Goal: Information Seeking & Learning: Learn about a topic

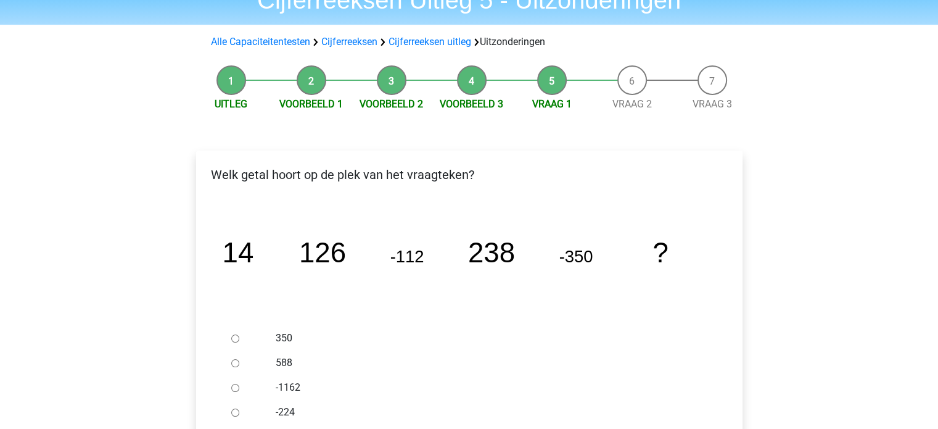
click at [236, 364] on input "588" at bounding box center [235, 363] width 8 height 8
radio input "true"
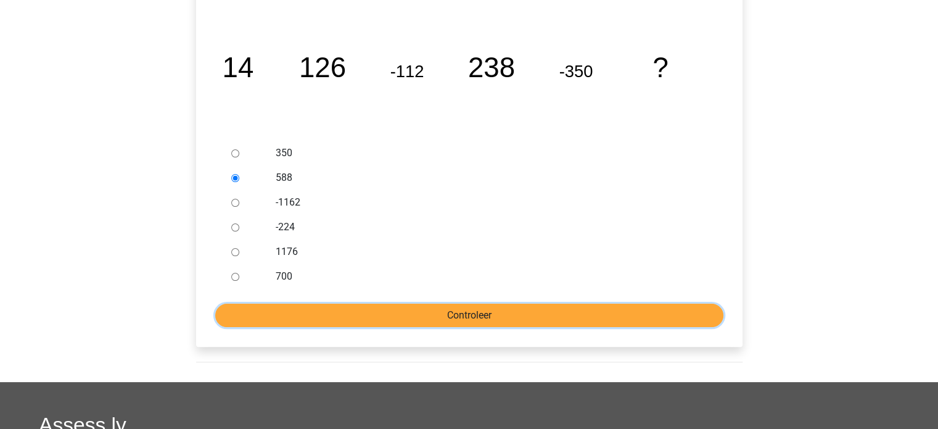
click at [417, 310] on input "Controleer" at bounding box center [469, 315] width 508 height 23
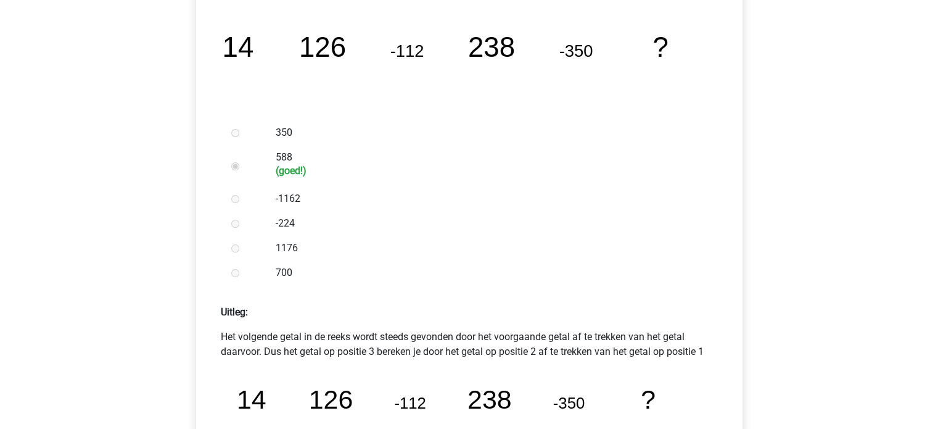
scroll to position [432, 0]
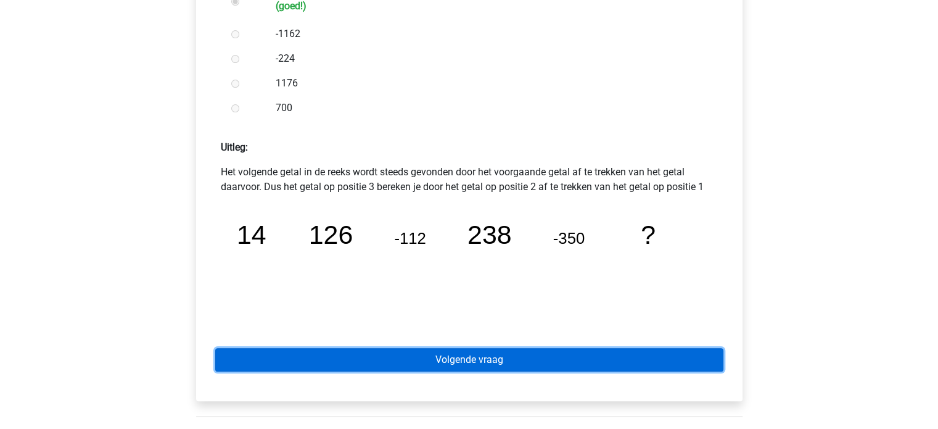
click at [452, 360] on link "Volgende vraag" at bounding box center [469, 359] width 508 height 23
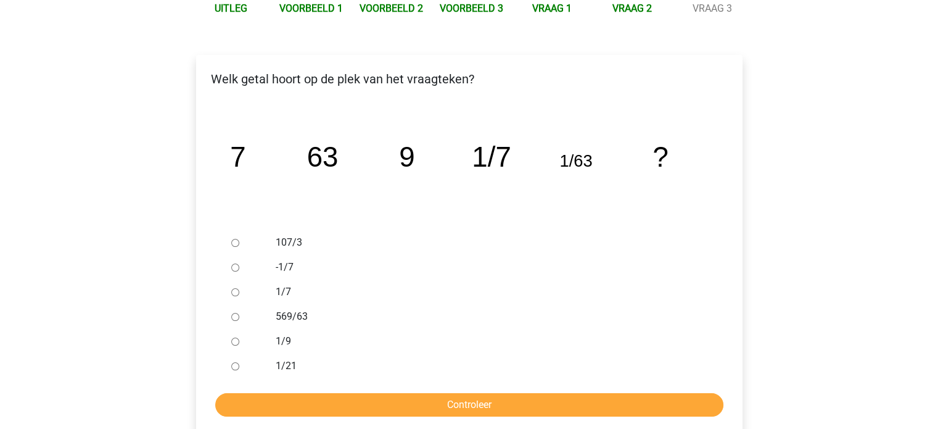
scroll to position [185, 0]
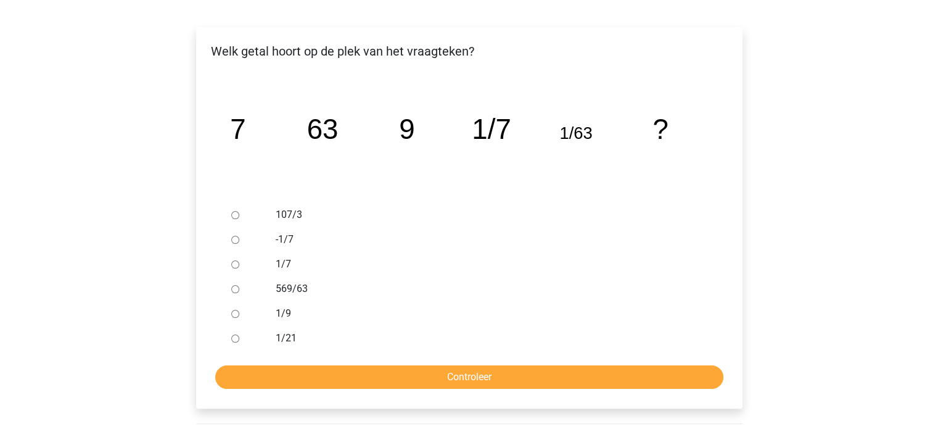
click at [234, 313] on input "1/9" at bounding box center [235, 314] width 8 height 8
radio input "true"
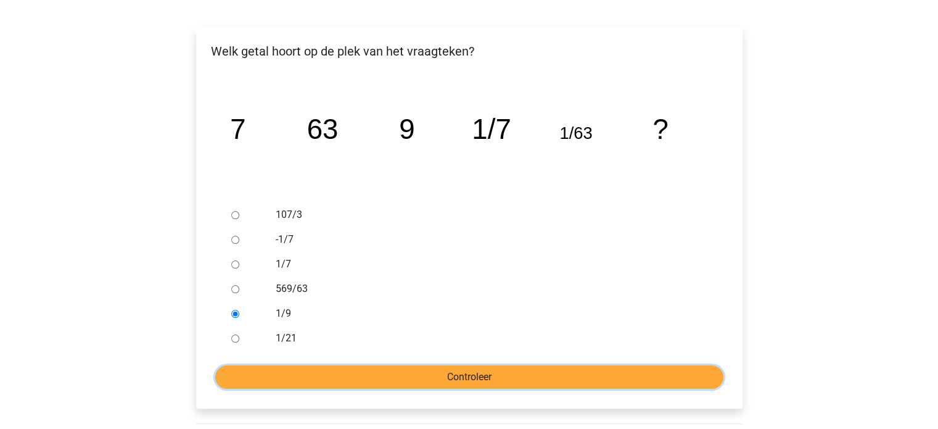
click at [411, 382] on input "Controleer" at bounding box center [469, 376] width 508 height 23
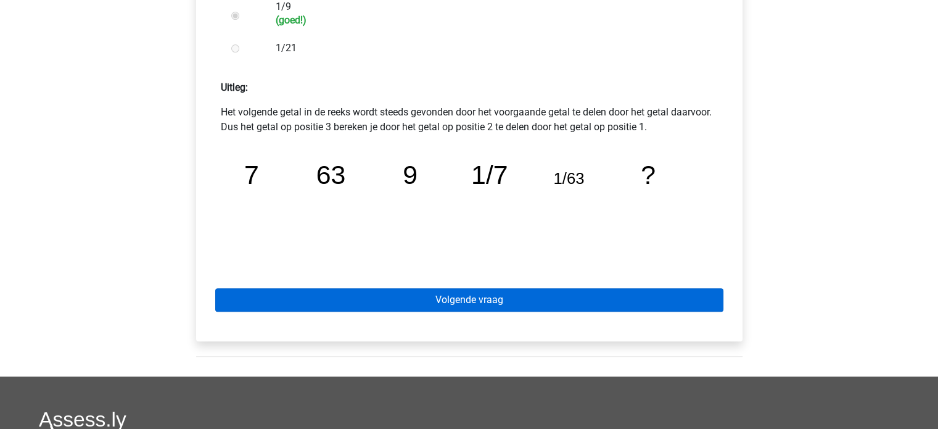
scroll to position [494, 0]
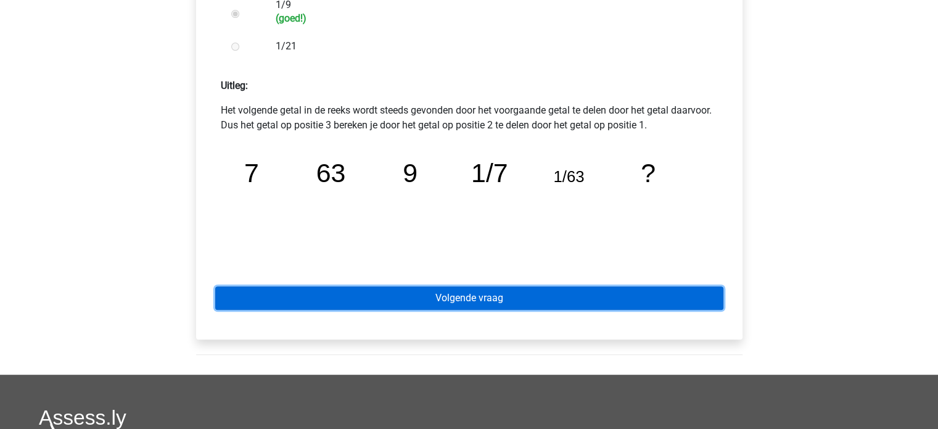
click at [486, 297] on link "Volgende vraag" at bounding box center [469, 297] width 508 height 23
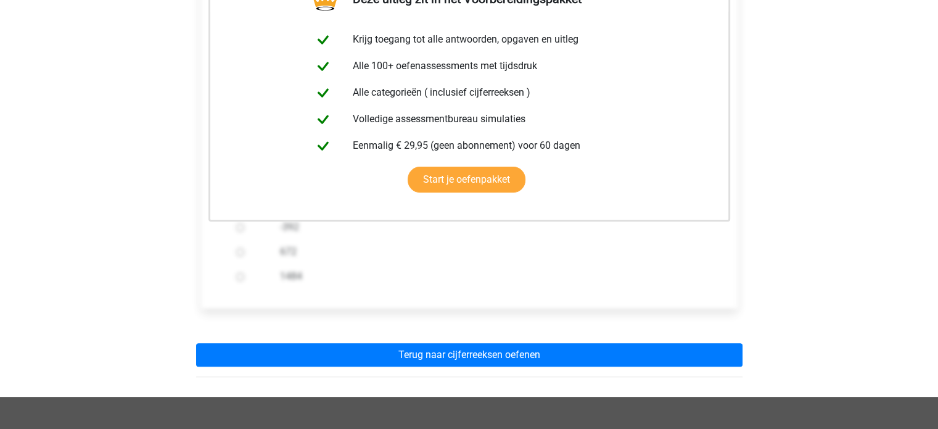
scroll to position [309, 0]
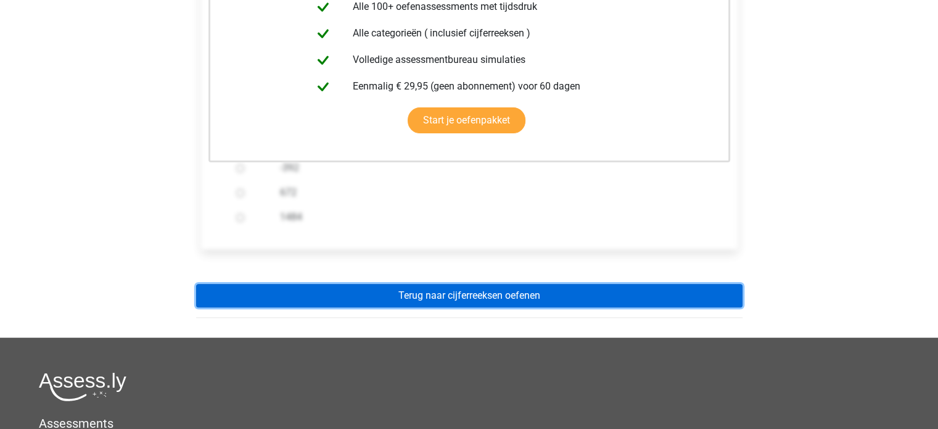
click at [466, 292] on link "Terug naar cijferreeksen oefenen" at bounding box center [469, 295] width 547 height 23
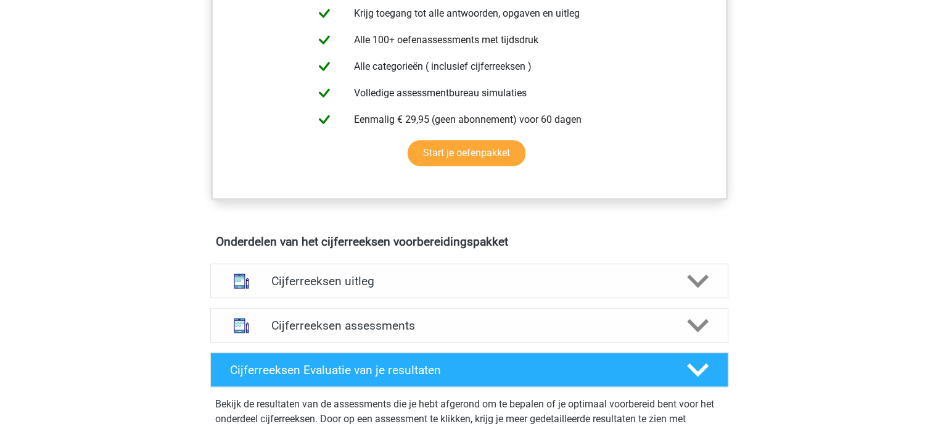
scroll to position [617, 0]
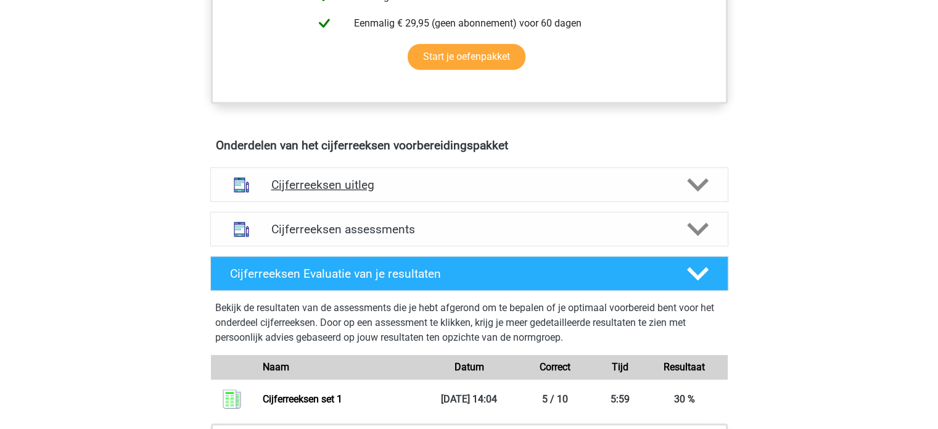
click at [334, 192] on h4 "Cijferreeksen uitleg" at bounding box center [469, 185] width 396 height 14
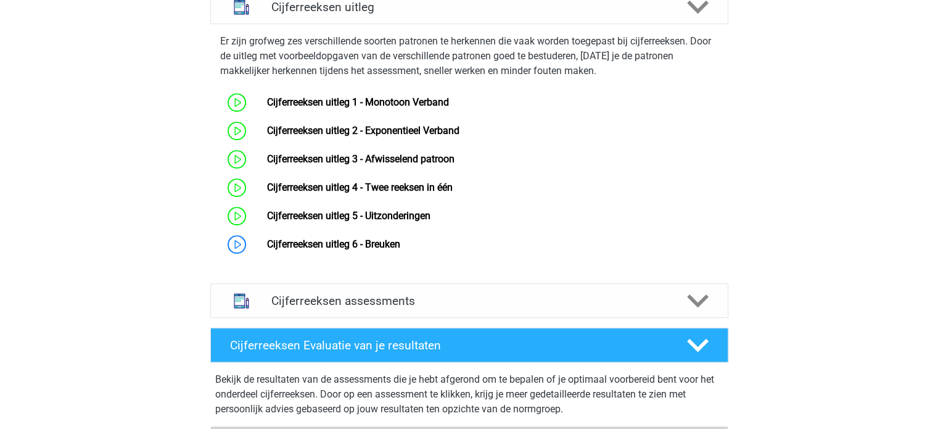
scroll to position [802, 0]
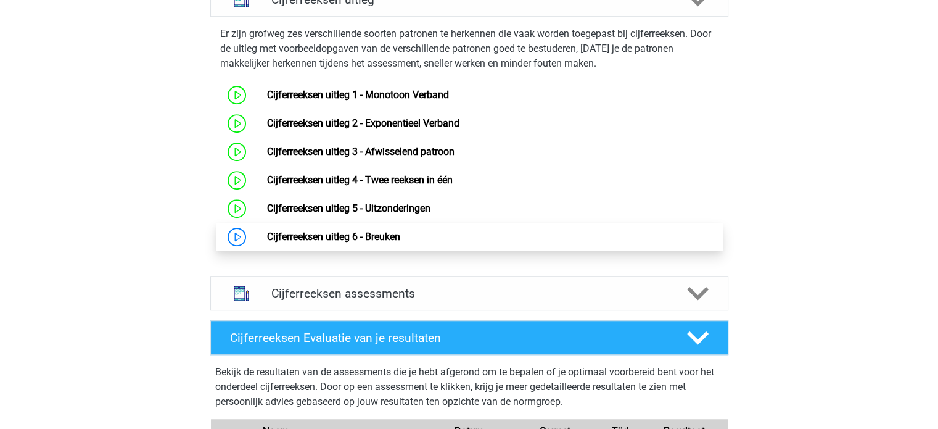
click at [338, 242] on link "Cijferreeksen uitleg 6 - Breuken" at bounding box center [333, 237] width 133 height 12
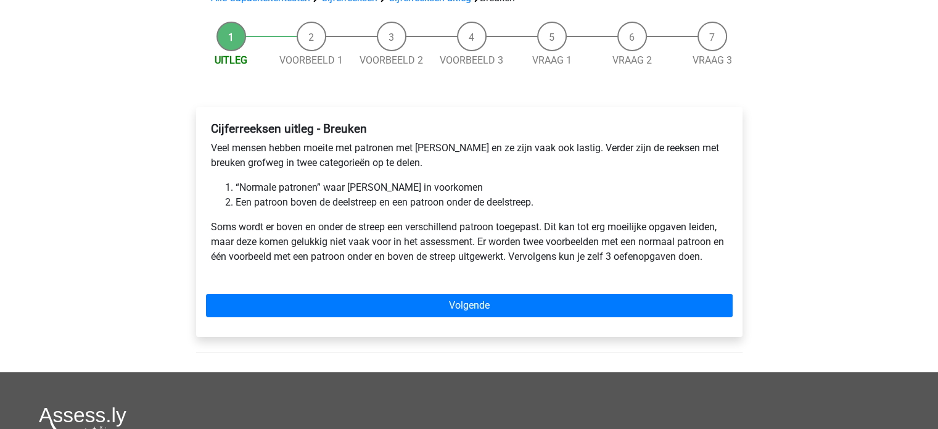
scroll to position [123, 0]
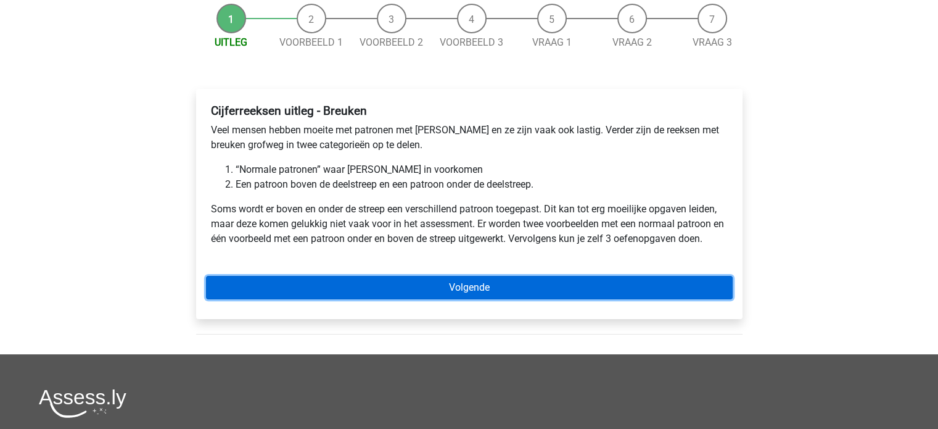
click at [458, 284] on link "Volgende" at bounding box center [469, 287] width 527 height 23
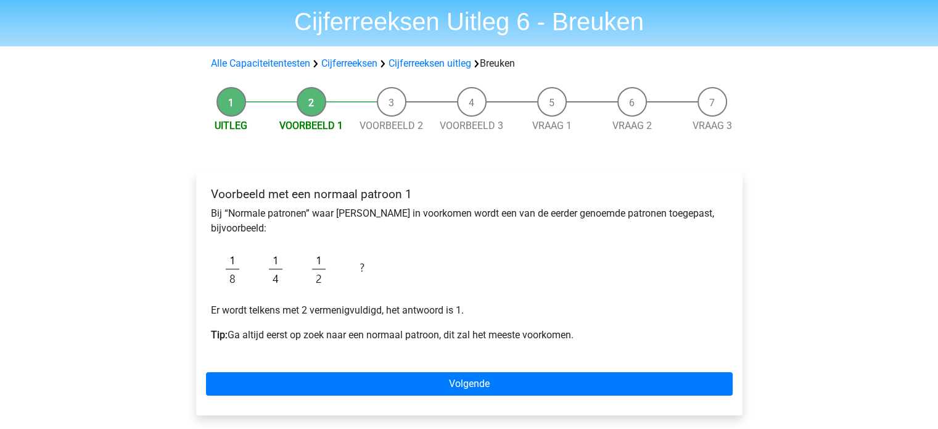
scroll to position [62, 0]
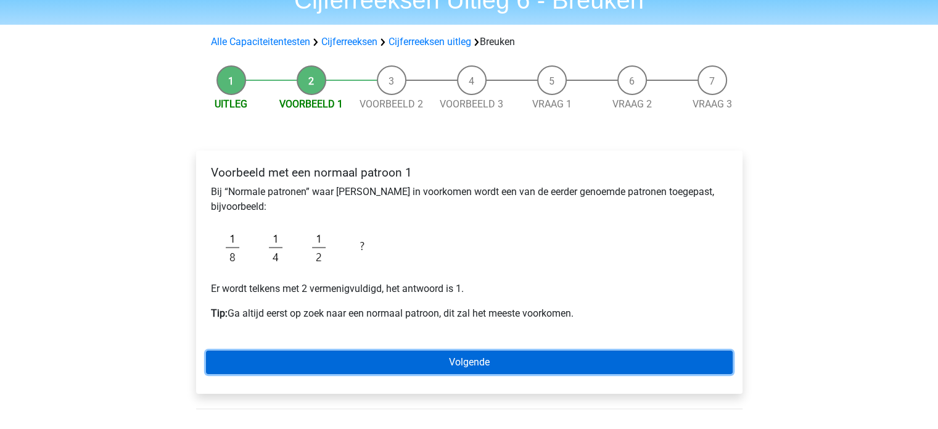
click at [444, 354] on link "Volgende" at bounding box center [469, 361] width 527 height 23
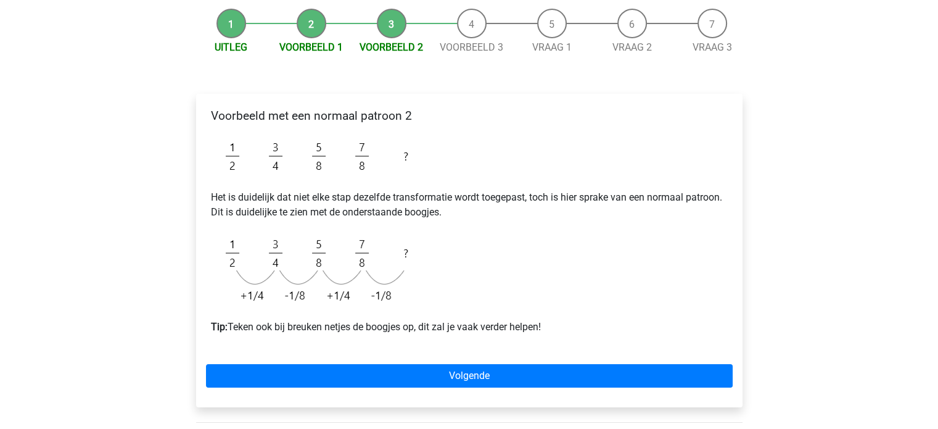
scroll to position [123, 0]
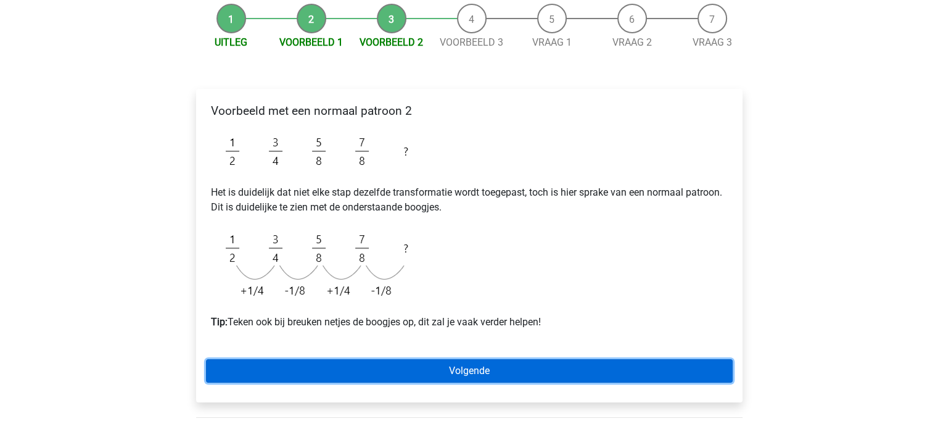
click at [435, 366] on link "Volgende" at bounding box center [469, 370] width 527 height 23
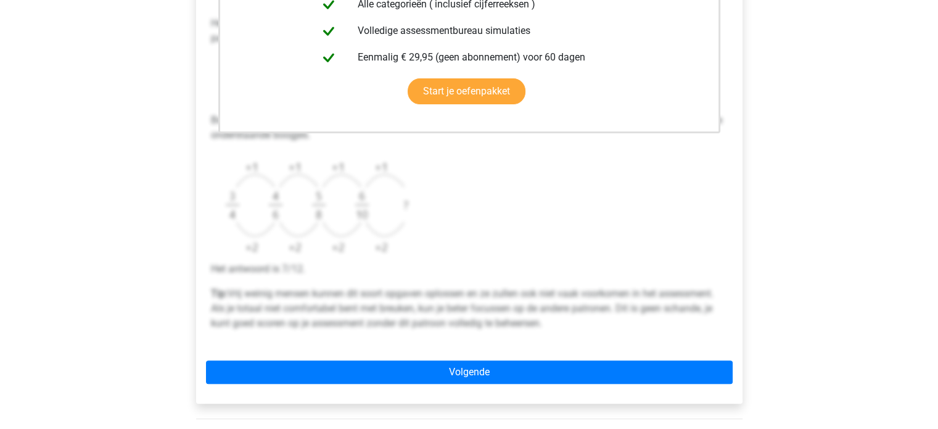
scroll to position [370, 0]
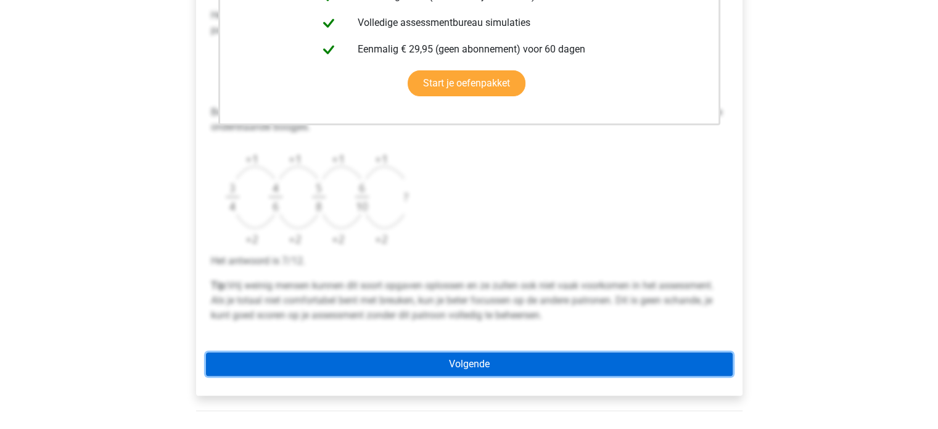
click at [427, 362] on link "Volgende" at bounding box center [469, 363] width 527 height 23
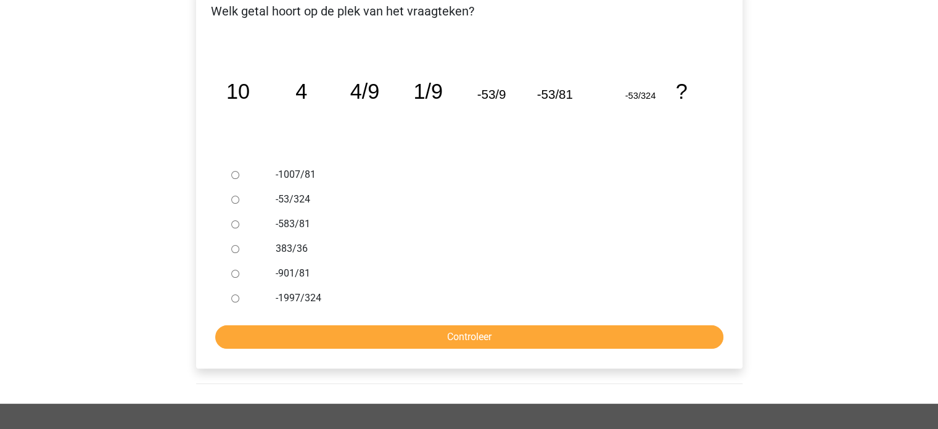
scroll to position [247, 0]
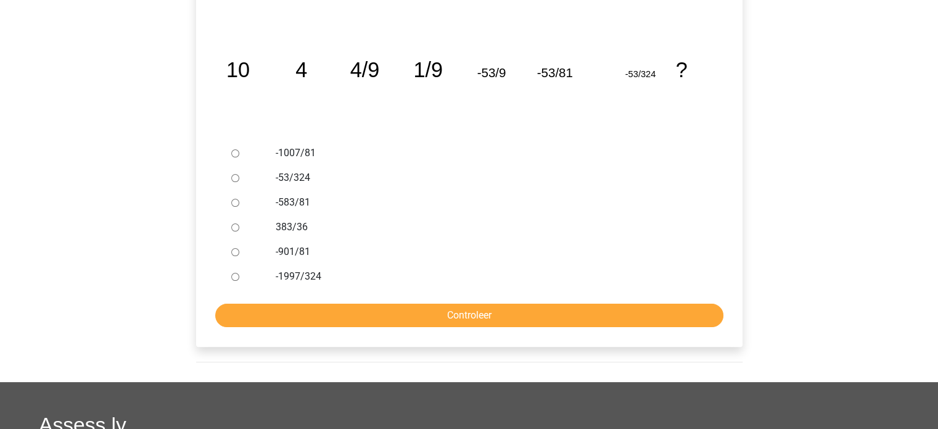
click at [232, 275] on input "-1997/324" at bounding box center [235, 277] width 8 height 8
radio input "true"
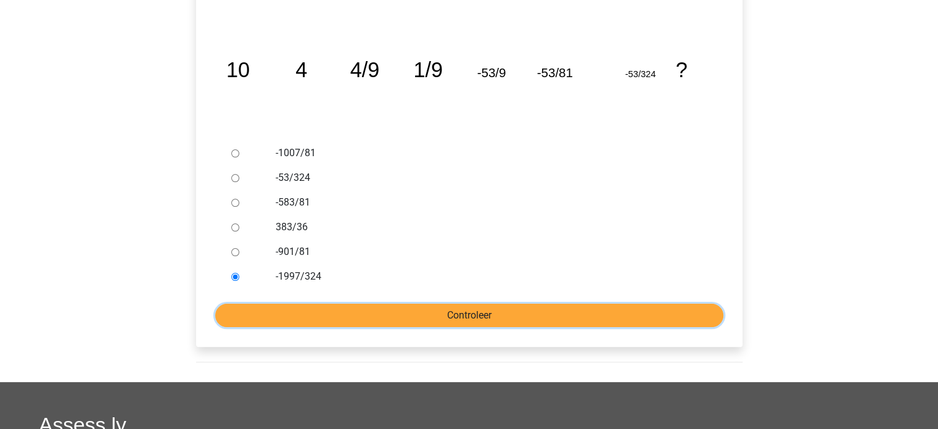
click at [295, 314] on input "Controleer" at bounding box center [469, 315] width 508 height 23
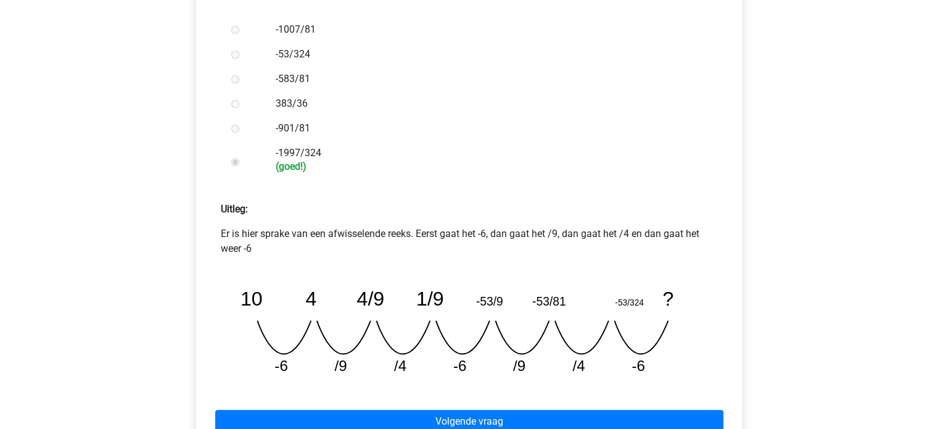
scroll to position [432, 0]
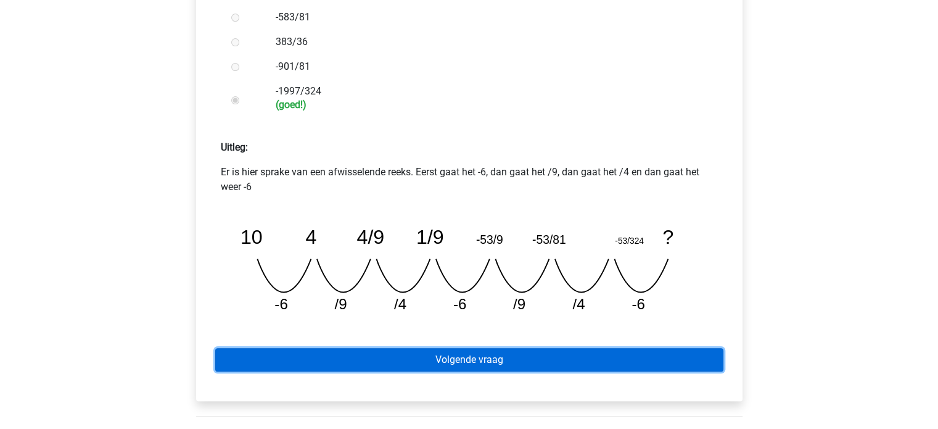
click at [295, 358] on link "Volgende vraag" at bounding box center [469, 359] width 508 height 23
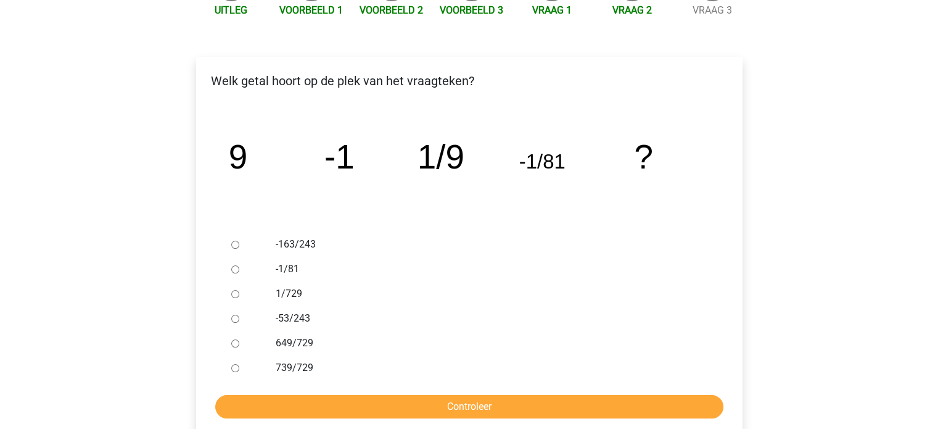
scroll to position [185, 0]
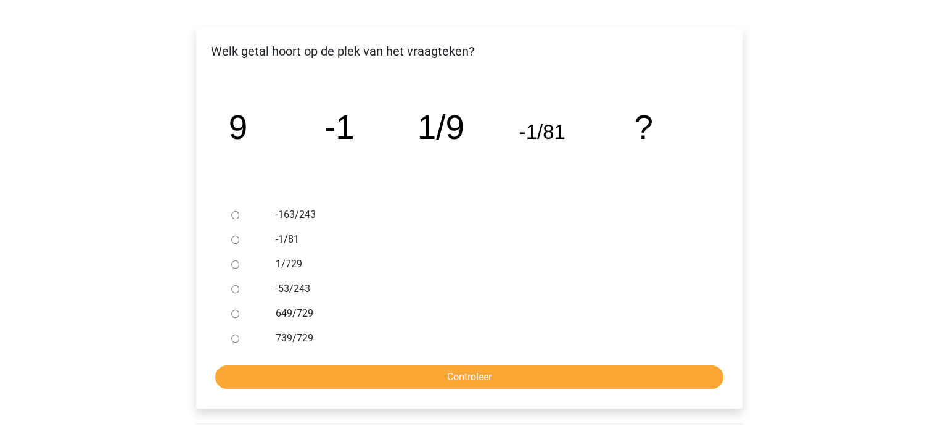
click at [235, 262] on input "1/729" at bounding box center [235, 264] width 8 height 8
radio input "true"
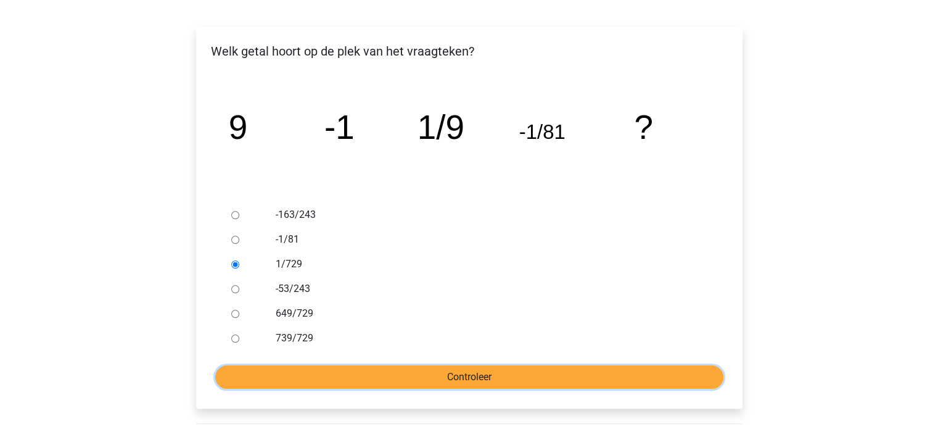
click at [349, 376] on input "Controleer" at bounding box center [469, 376] width 508 height 23
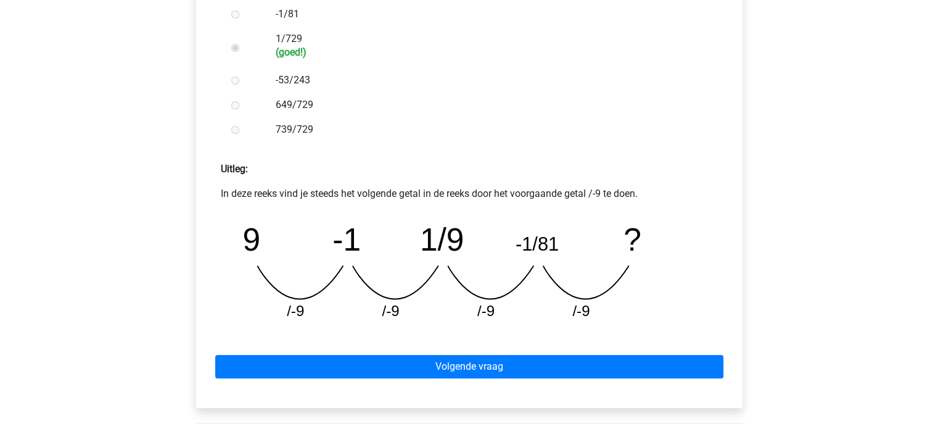
scroll to position [432, 0]
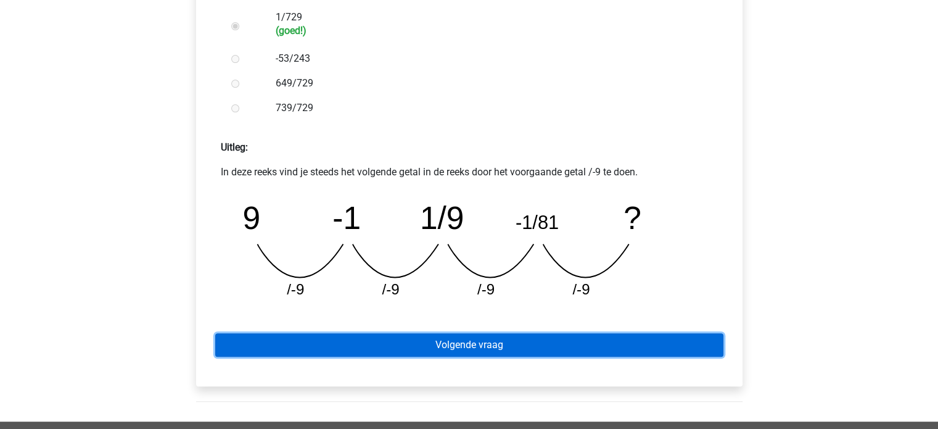
click at [327, 340] on link "Volgende vraag" at bounding box center [469, 344] width 508 height 23
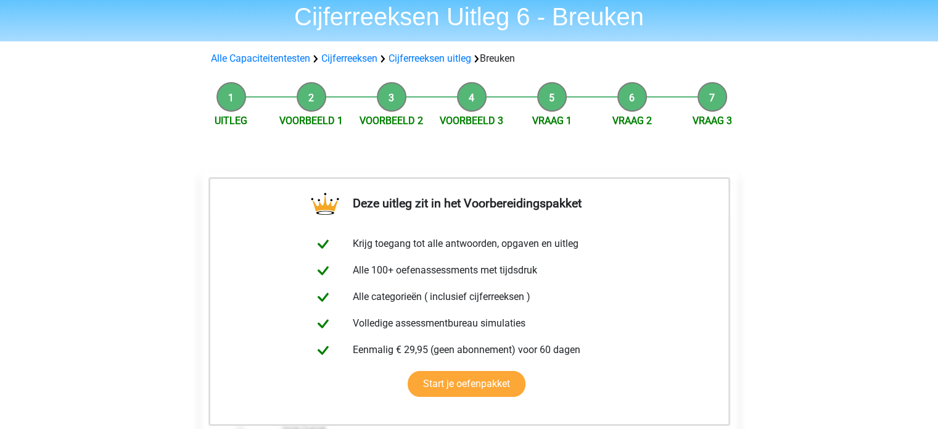
scroll to position [247, 0]
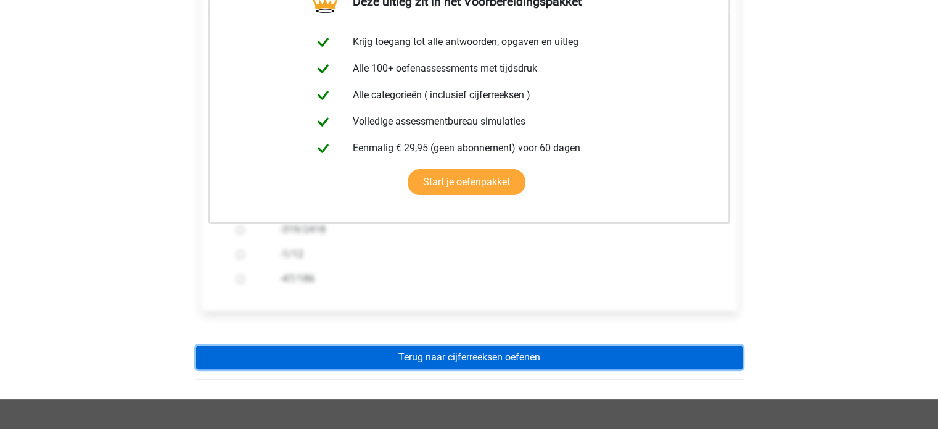
click at [347, 352] on link "Terug naar cijferreeksen oefenen" at bounding box center [469, 357] width 547 height 23
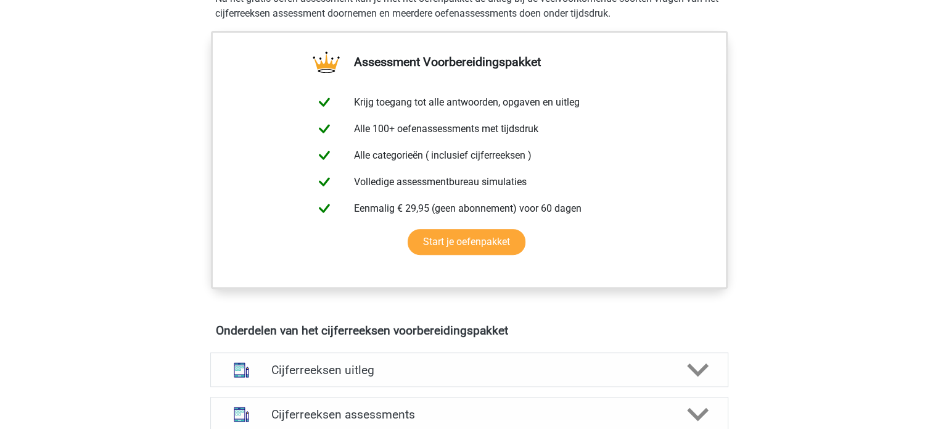
scroll to position [555, 0]
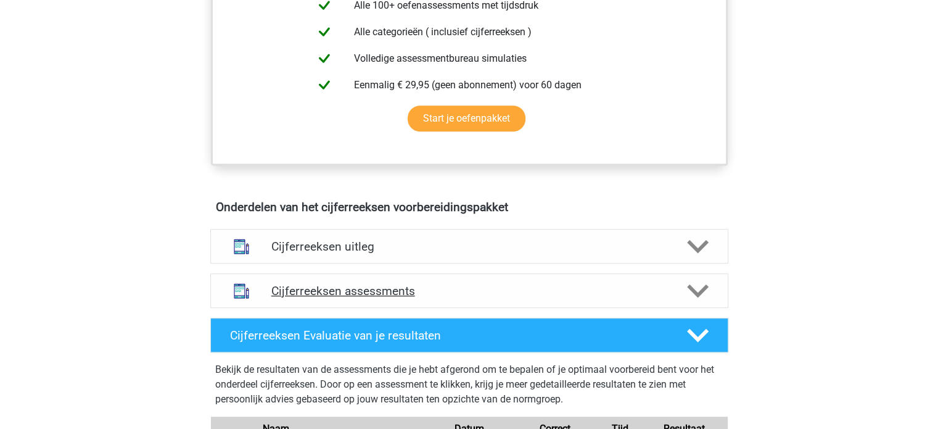
click at [362, 298] on h4 "Cijferreeksen assessments" at bounding box center [469, 291] width 396 height 14
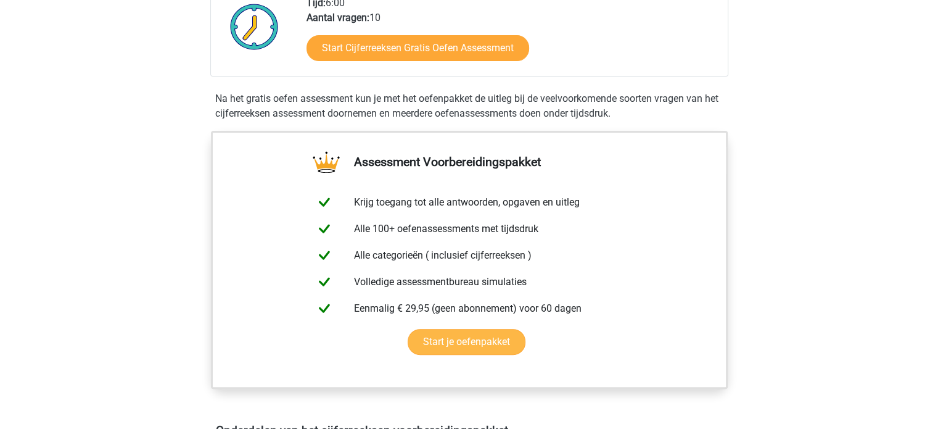
scroll to position [123, 0]
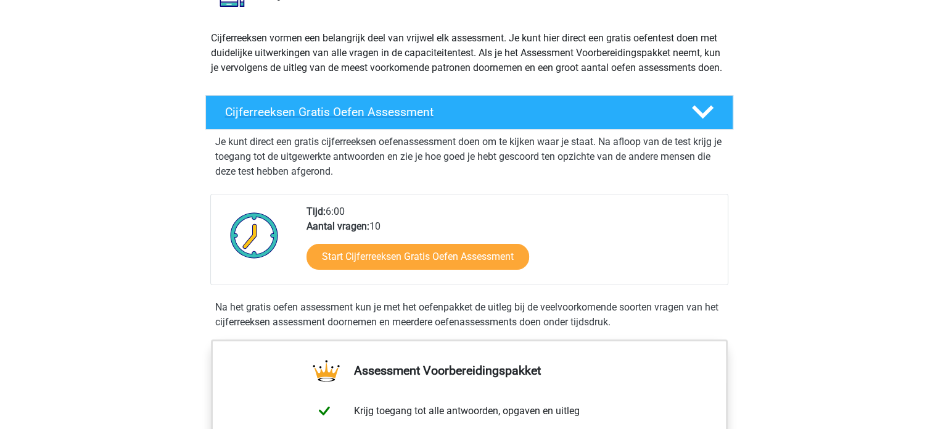
click at [304, 119] on h4 "Cijferreeksen Gratis Oefen Assessment" at bounding box center [448, 112] width 447 height 14
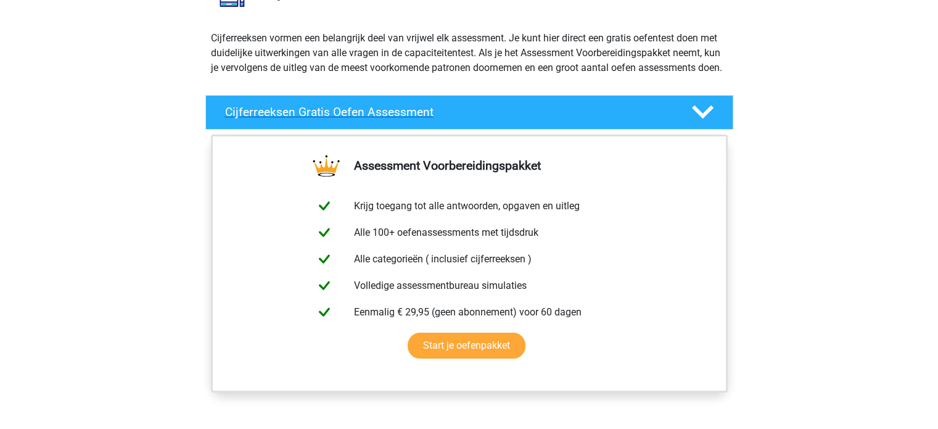
click at [304, 119] on h4 "Cijferreeksen Gratis Oefen Assessment" at bounding box center [448, 112] width 447 height 14
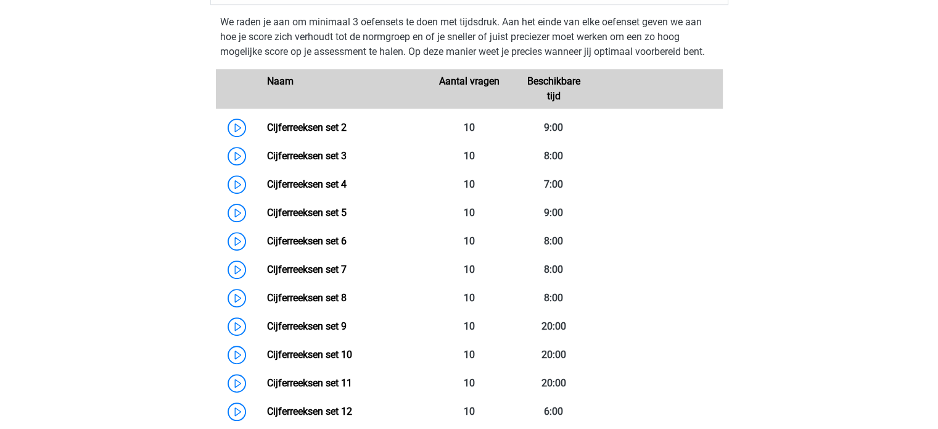
scroll to position [926, 0]
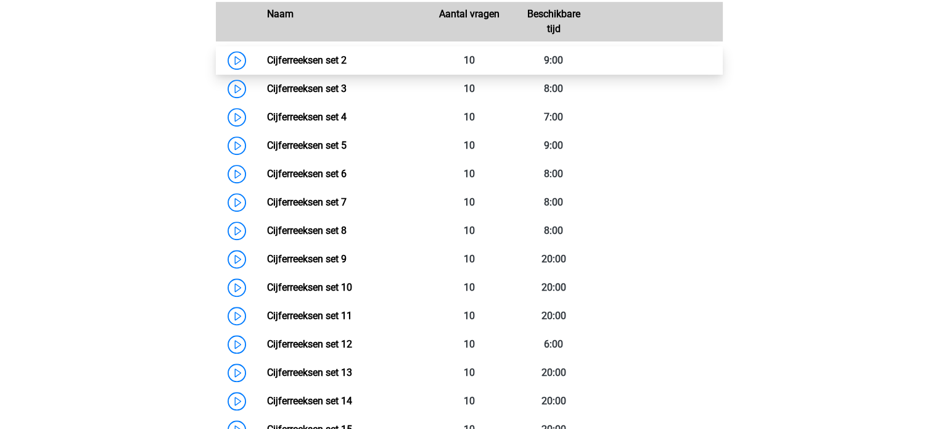
click at [304, 66] on link "Cijferreeksen set 2" at bounding box center [307, 60] width 80 height 12
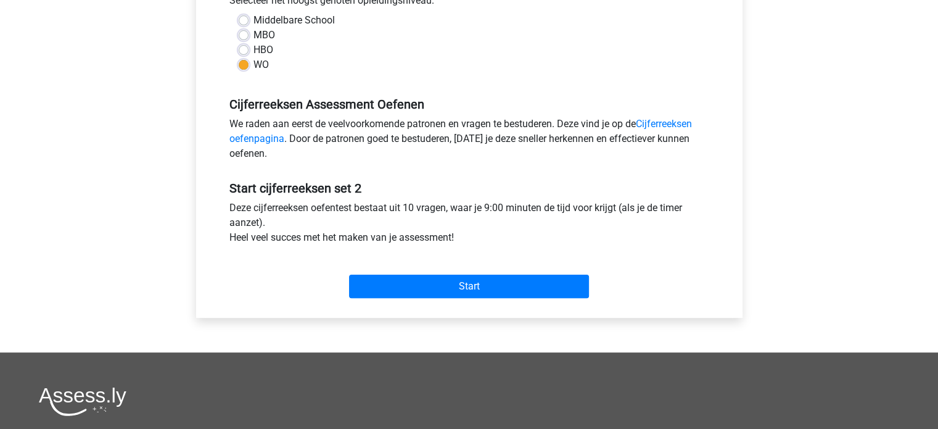
scroll to position [309, 0]
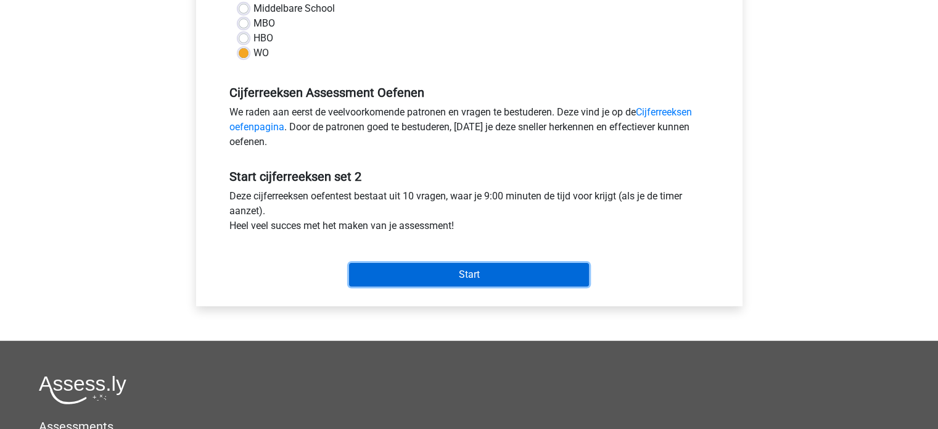
click at [415, 277] on input "Start" at bounding box center [469, 274] width 240 height 23
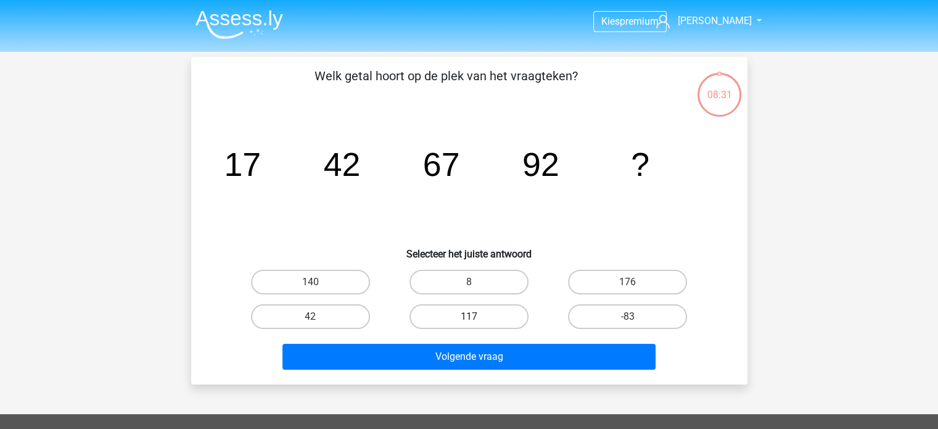
click at [438, 313] on label "117" at bounding box center [469, 316] width 119 height 25
click at [469, 317] on input "117" at bounding box center [473, 321] width 8 height 8
radio input "true"
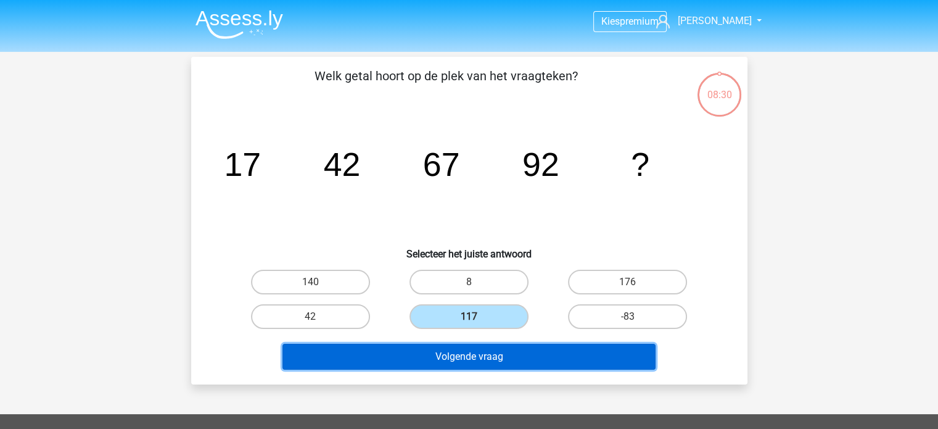
click at [420, 350] on button "Volgende vraag" at bounding box center [469, 357] width 373 height 26
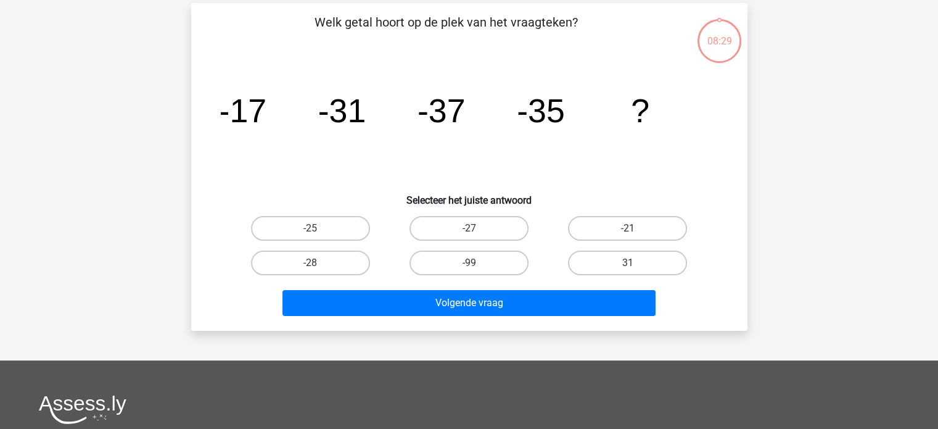
scroll to position [57, 0]
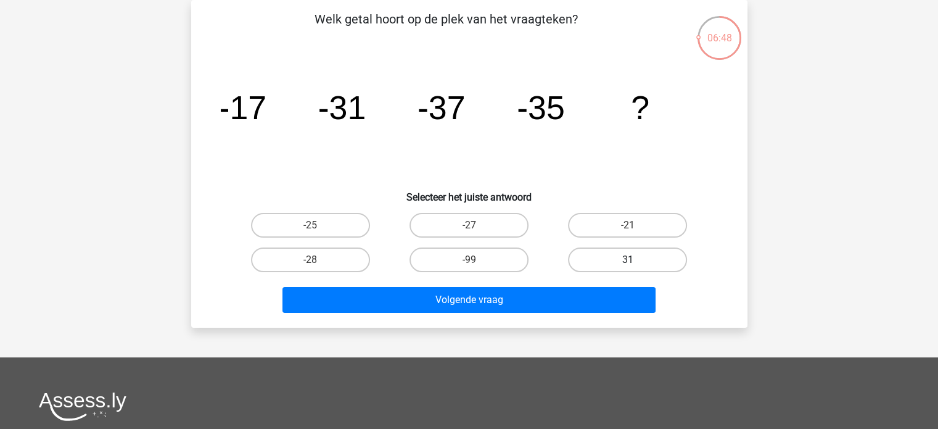
click at [623, 261] on label "31" at bounding box center [627, 259] width 119 height 25
click at [628, 261] on input "31" at bounding box center [632, 264] width 8 height 8
radio input "true"
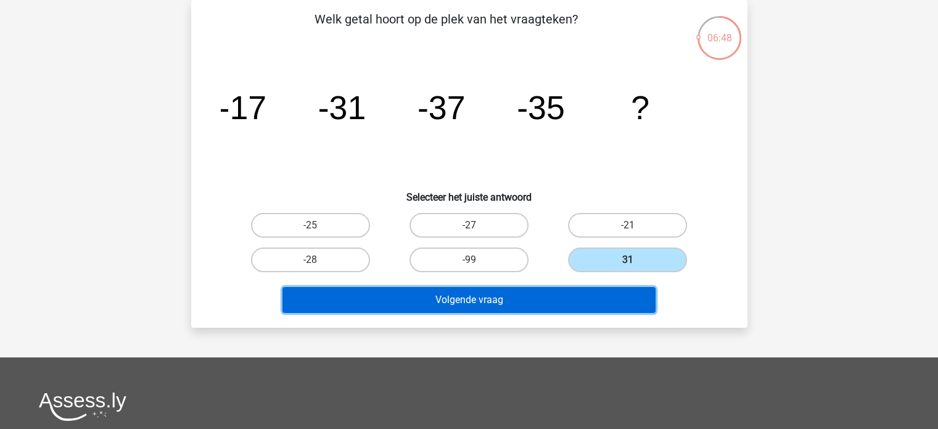
click at [497, 298] on button "Volgende vraag" at bounding box center [469, 300] width 373 height 26
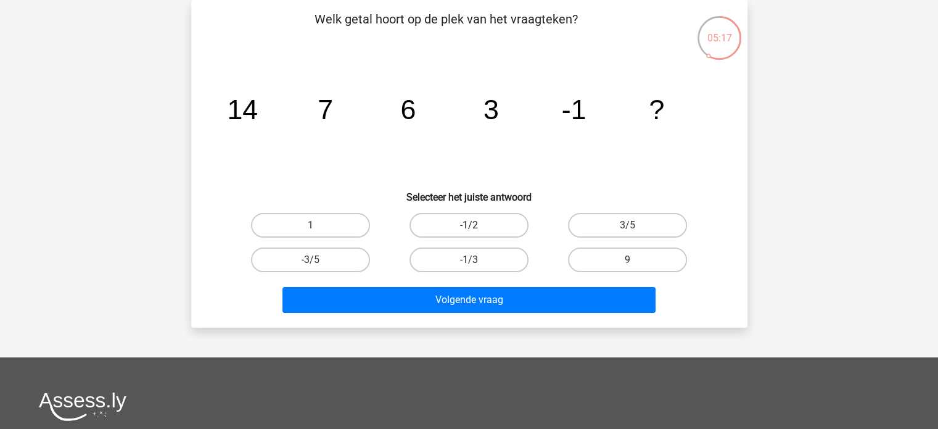
click at [469, 222] on label "-1/2" at bounding box center [469, 225] width 119 height 25
click at [469, 225] on input "-1/2" at bounding box center [473, 229] width 8 height 8
radio input "true"
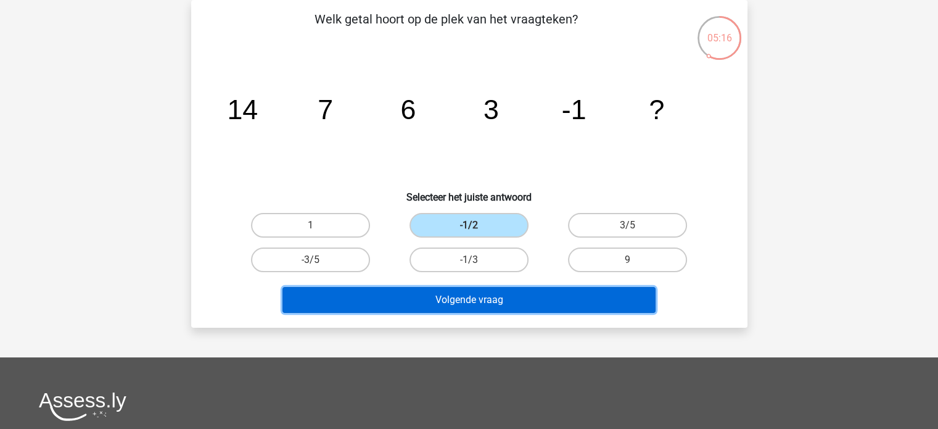
click at [457, 304] on button "Volgende vraag" at bounding box center [469, 300] width 373 height 26
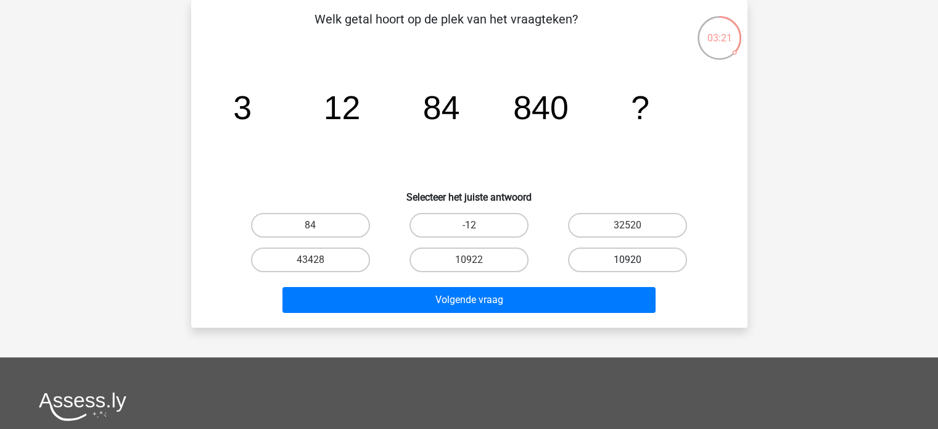
click at [606, 251] on label "10920" at bounding box center [627, 259] width 119 height 25
click at [628, 260] on input "10920" at bounding box center [632, 264] width 8 height 8
radio input "true"
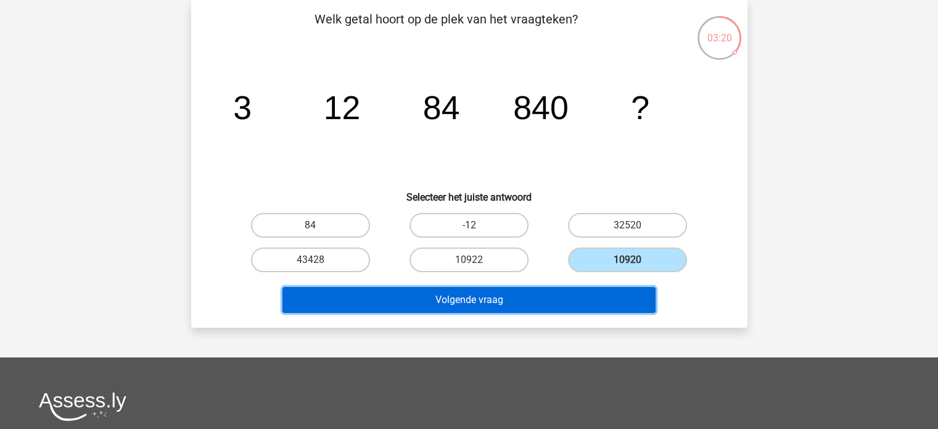
click at [473, 292] on button "Volgende vraag" at bounding box center [469, 300] width 373 height 26
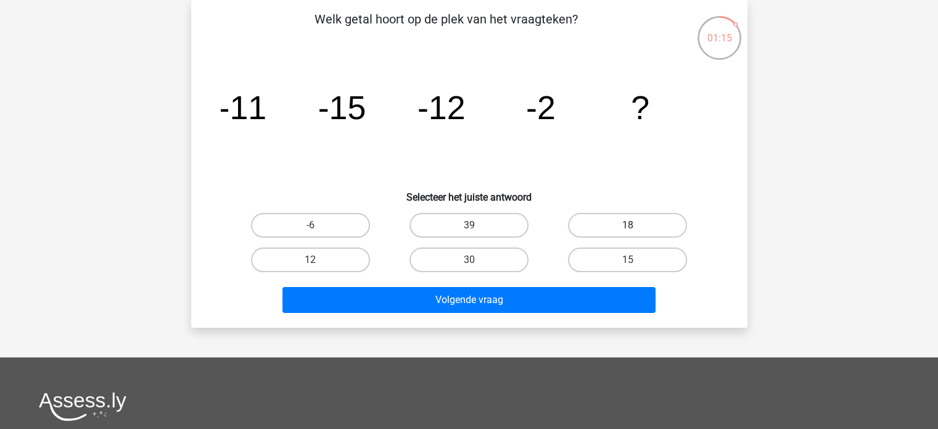
click at [593, 225] on label "18" at bounding box center [627, 225] width 119 height 25
click at [628, 225] on input "18" at bounding box center [632, 229] width 8 height 8
radio input "true"
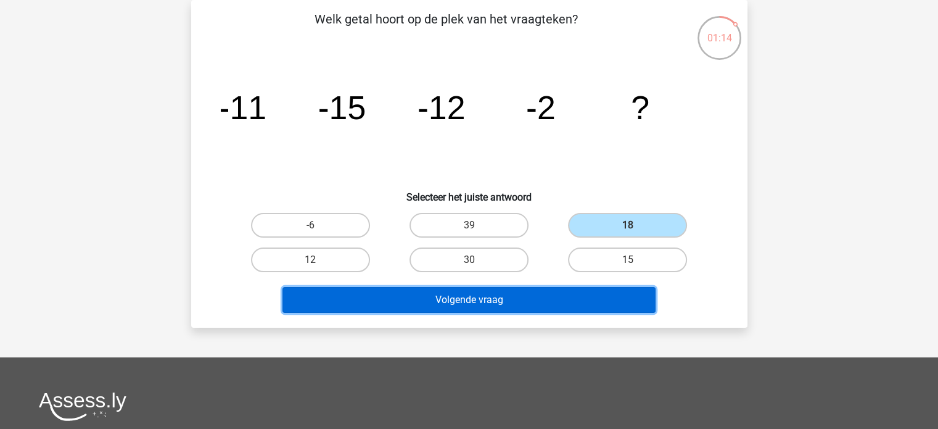
click at [487, 295] on button "Volgende vraag" at bounding box center [469, 300] width 373 height 26
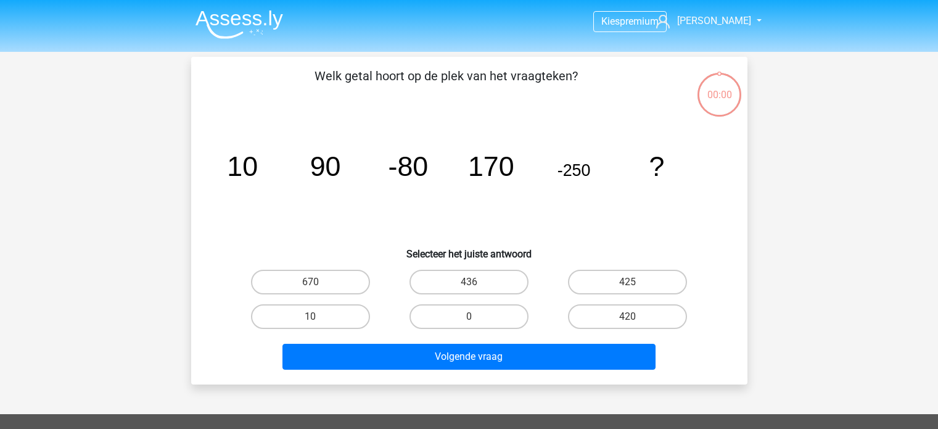
scroll to position [57, 0]
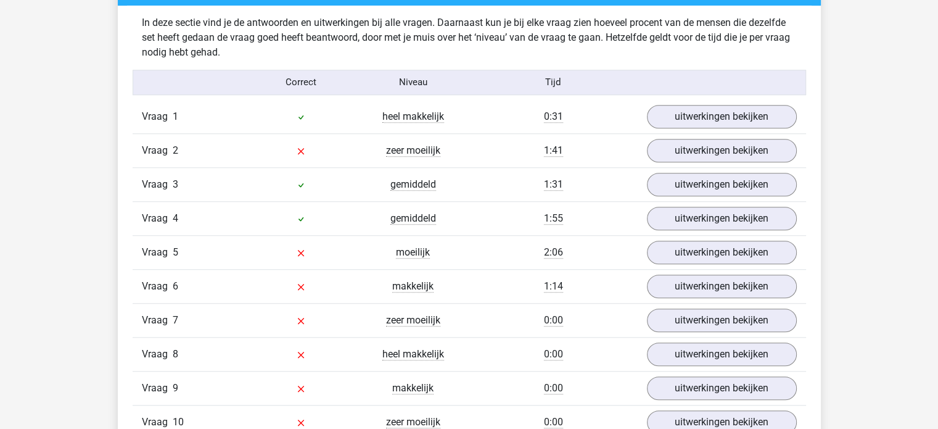
scroll to position [987, 0]
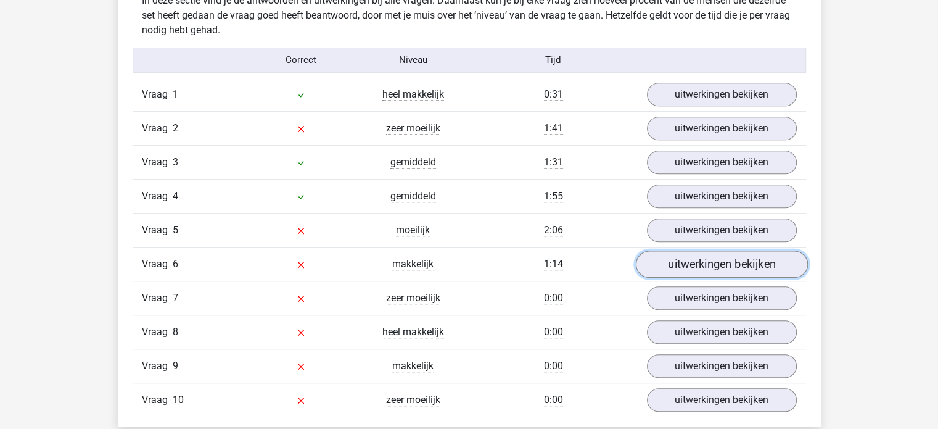
click at [676, 259] on link "uitwerkingen bekijken" at bounding box center [722, 264] width 172 height 27
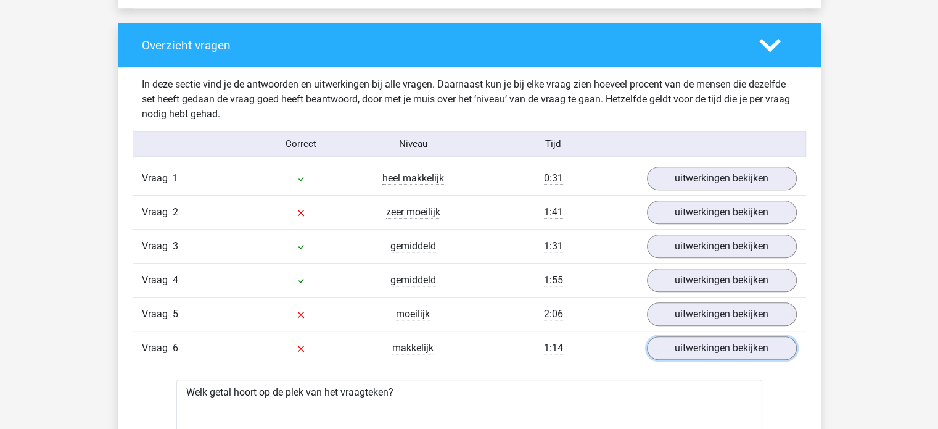
scroll to position [864, 0]
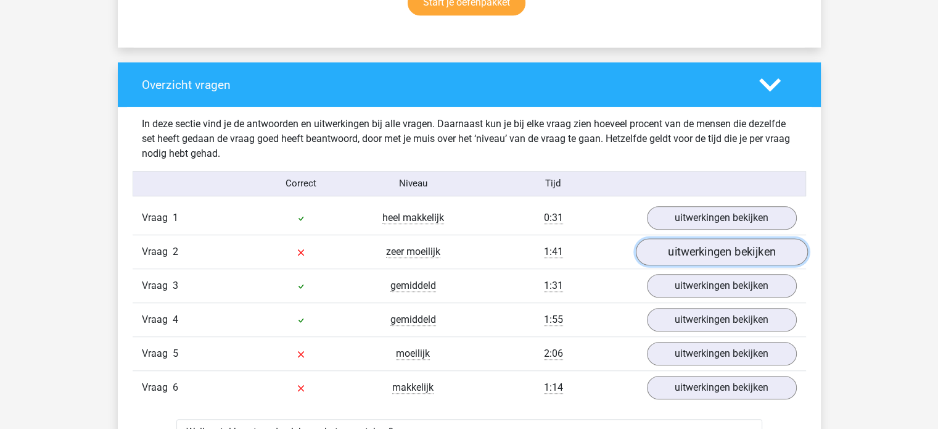
click at [656, 252] on link "uitwerkingen bekijken" at bounding box center [722, 251] width 172 height 27
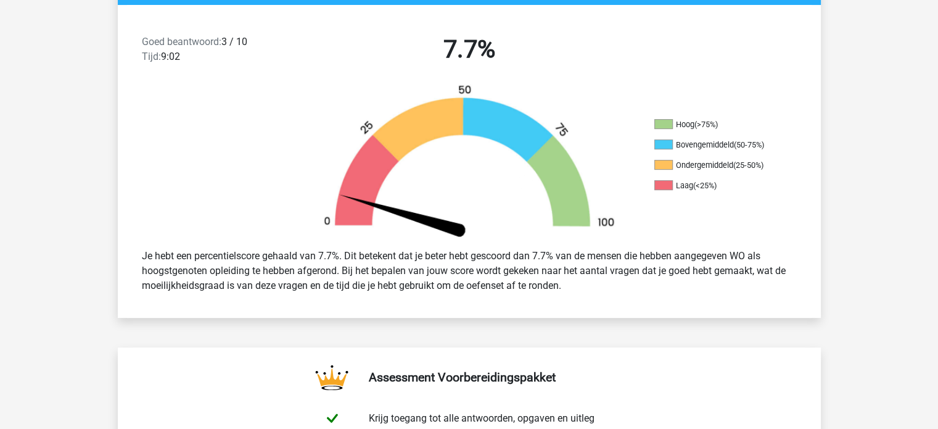
scroll to position [0, 0]
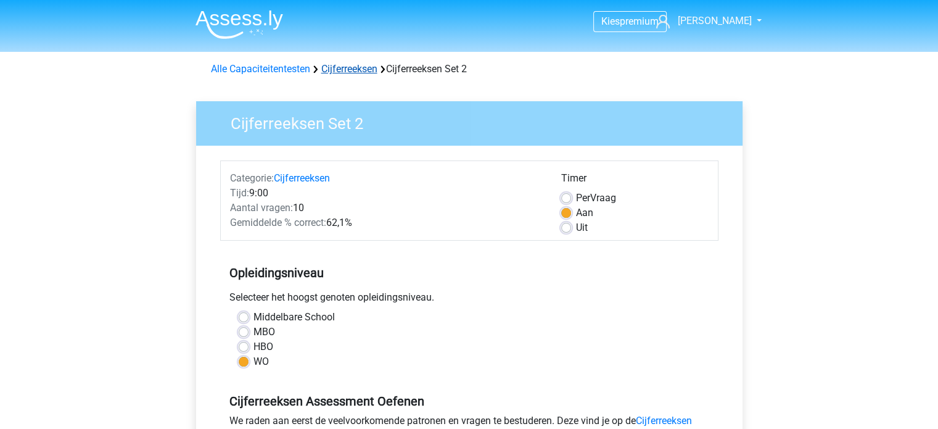
click at [368, 70] on link "Cijferreeksen" at bounding box center [349, 69] width 56 height 12
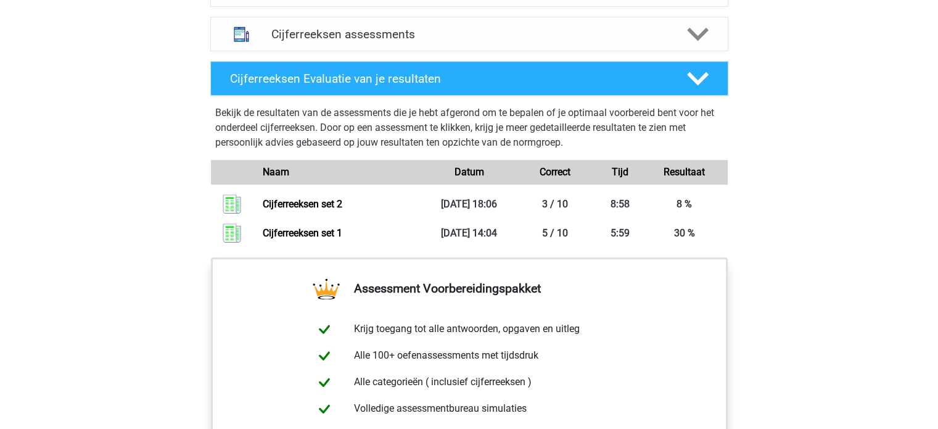
scroll to position [864, 0]
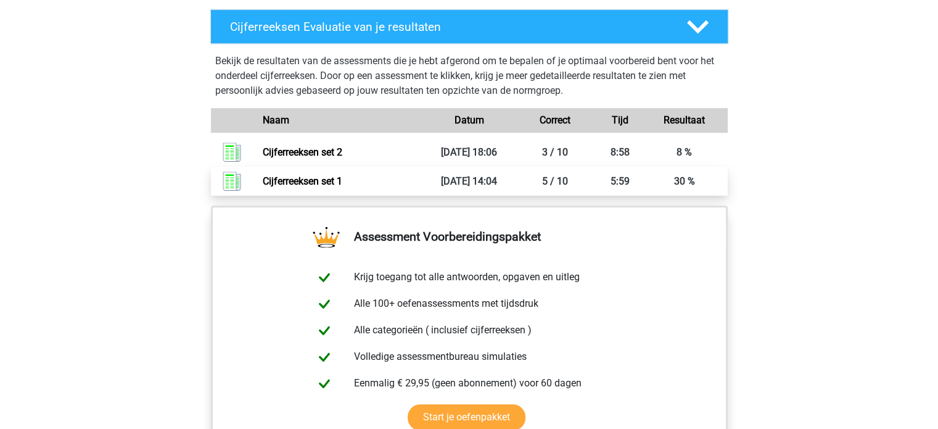
click at [326, 187] on link "Cijferreeksen set 1" at bounding box center [303, 181] width 80 height 12
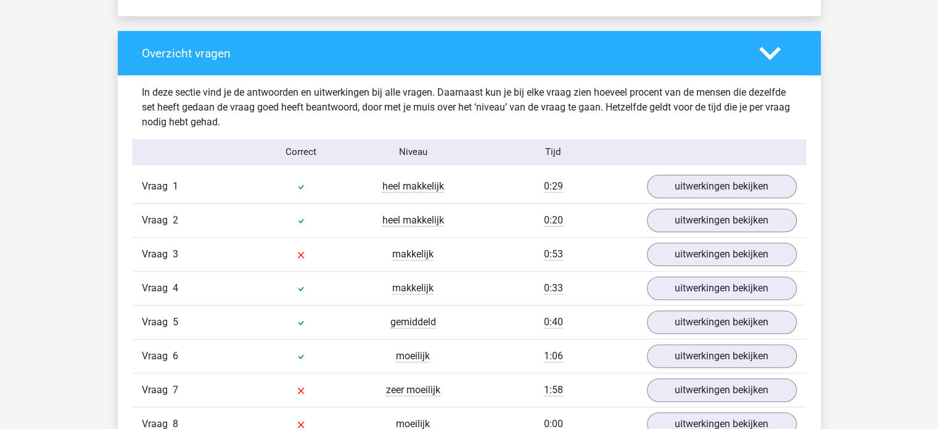
scroll to position [926, 0]
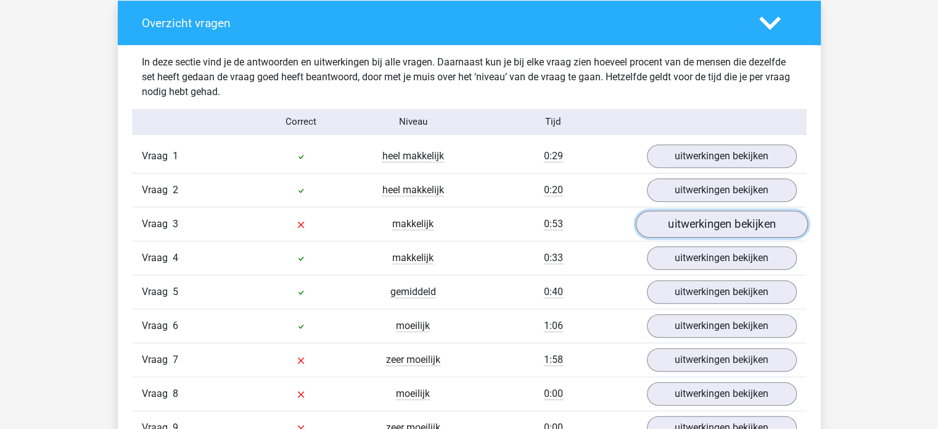
click at [702, 222] on link "uitwerkingen bekijken" at bounding box center [722, 223] width 172 height 27
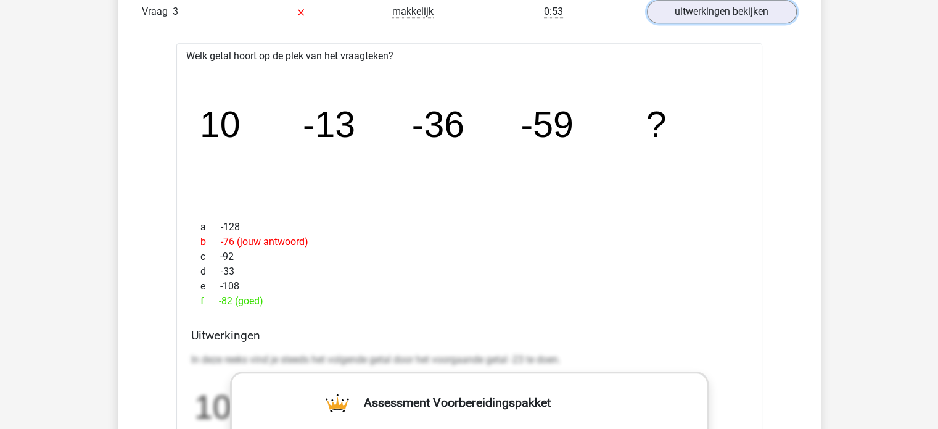
scroll to position [1111, 0]
